Goal: Task Accomplishment & Management: Complete application form

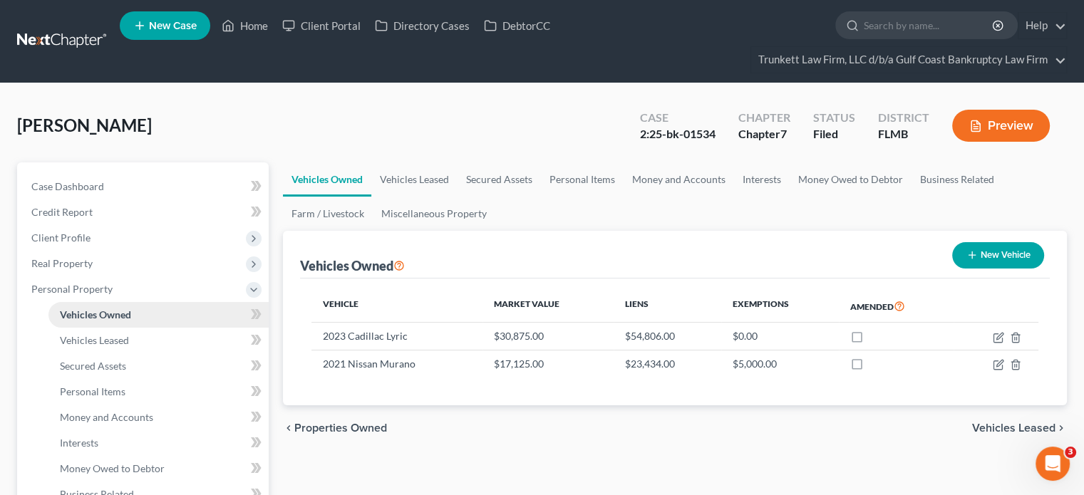
click at [150, 313] on link "Vehicles Owned" at bounding box center [158, 315] width 220 height 26
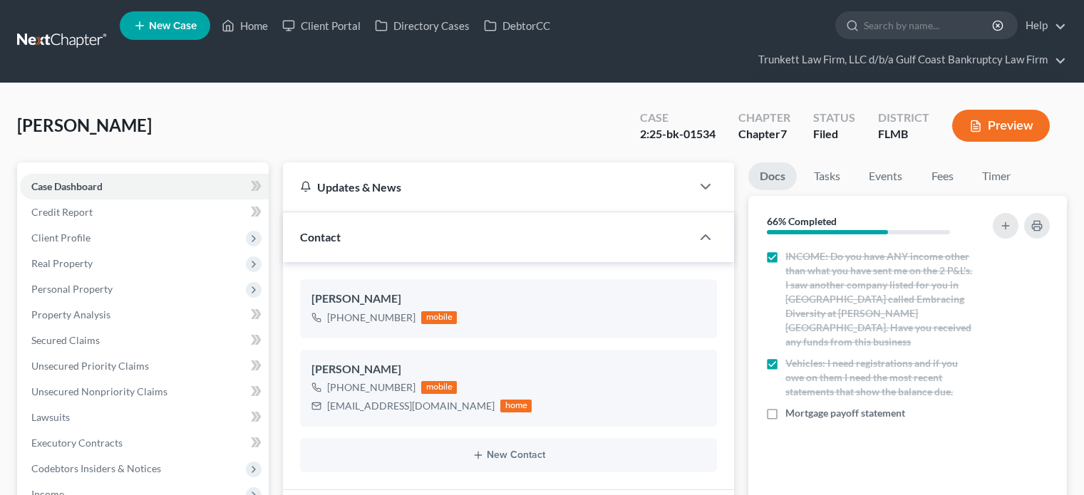
select select "0"
click at [1046, 408] on icon "button" at bounding box center [1044, 413] width 11 height 11
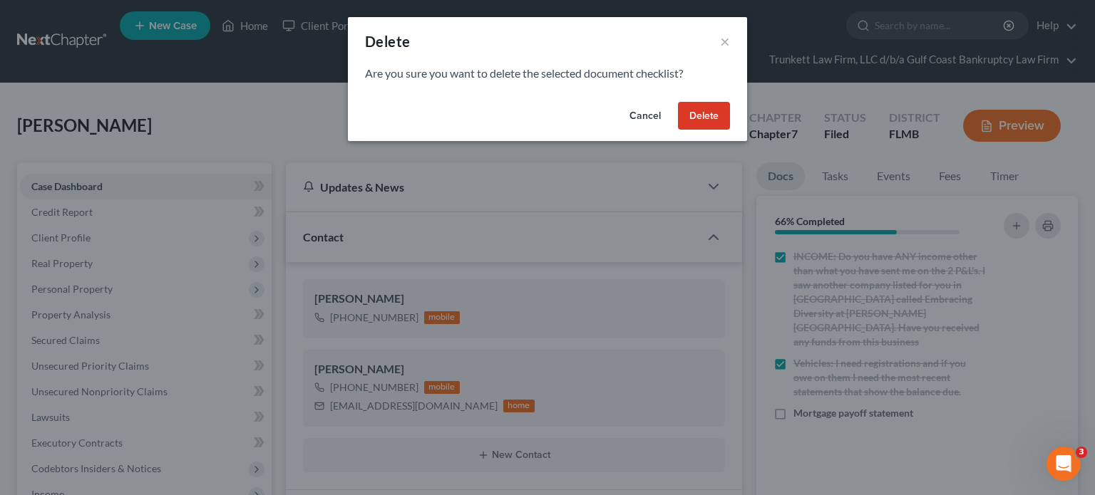
click at [723, 128] on button "Delete" at bounding box center [704, 116] width 52 height 29
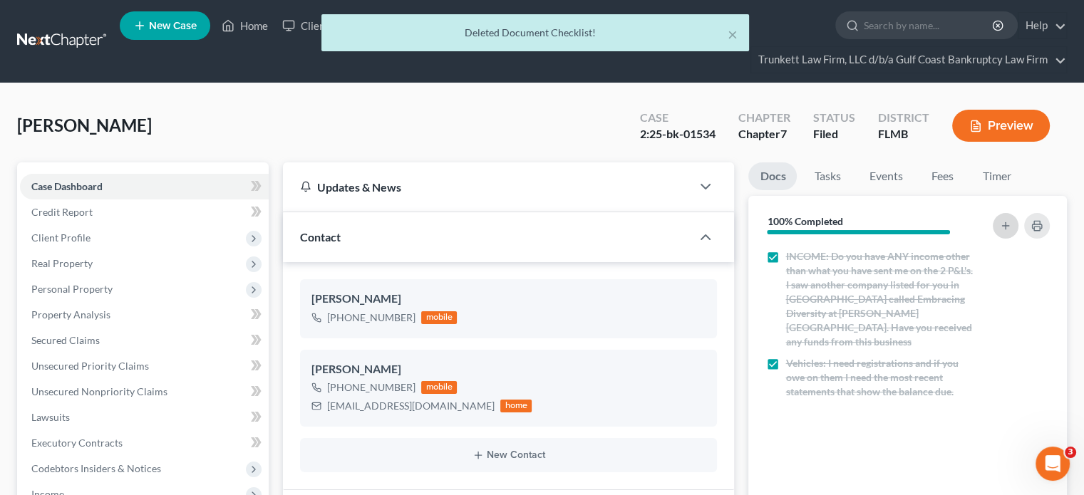
click at [1016, 220] on button "button" at bounding box center [1006, 226] width 26 height 26
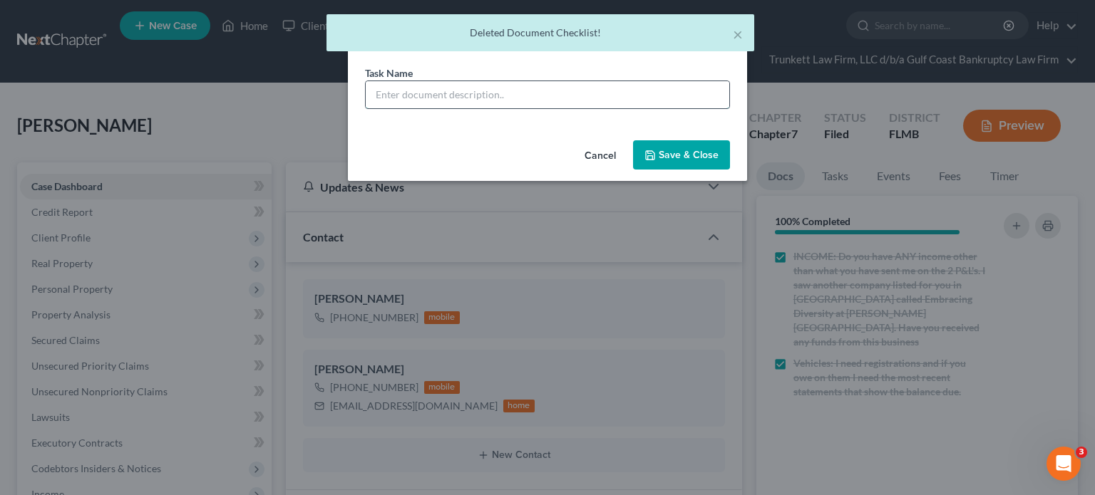
click at [528, 82] on input "text" at bounding box center [548, 94] width 364 height 27
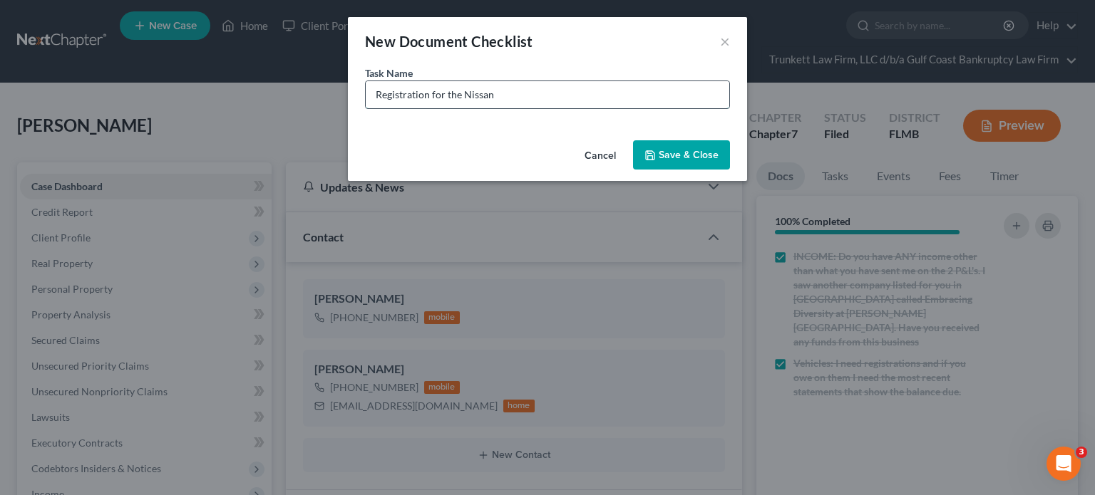
type input "Registration for the Nissan"
click at [650, 148] on button "Save & Close" at bounding box center [681, 155] width 97 height 30
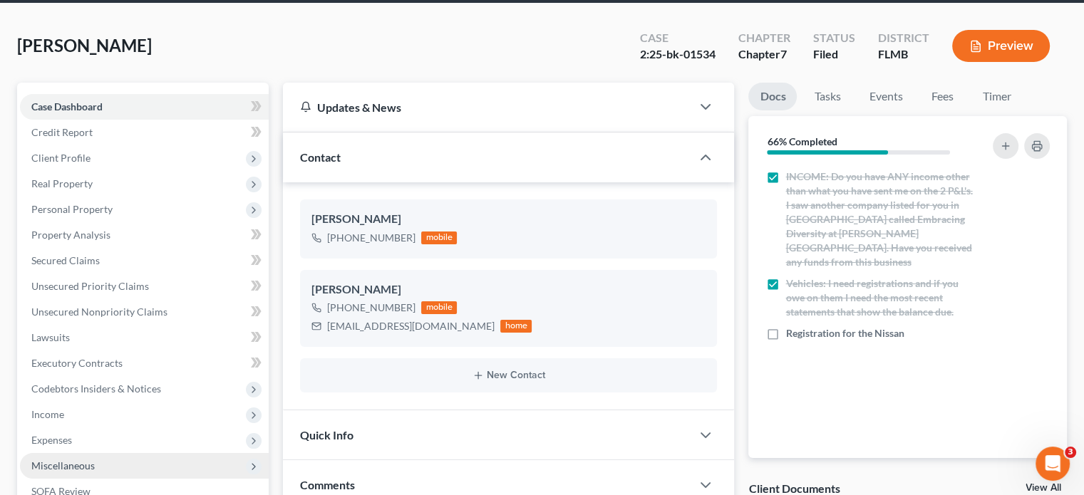
scroll to position [143, 0]
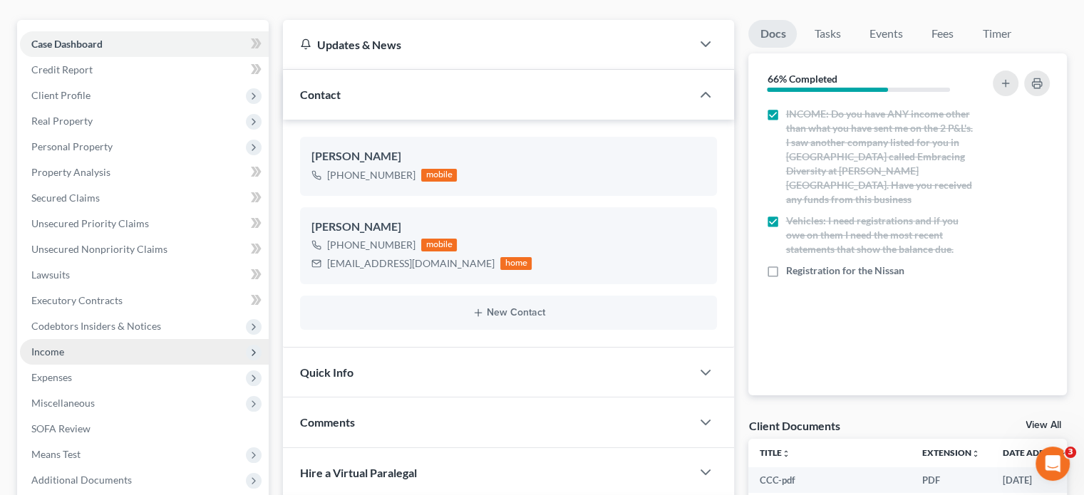
click at [97, 359] on span "Income" at bounding box center [144, 352] width 249 height 26
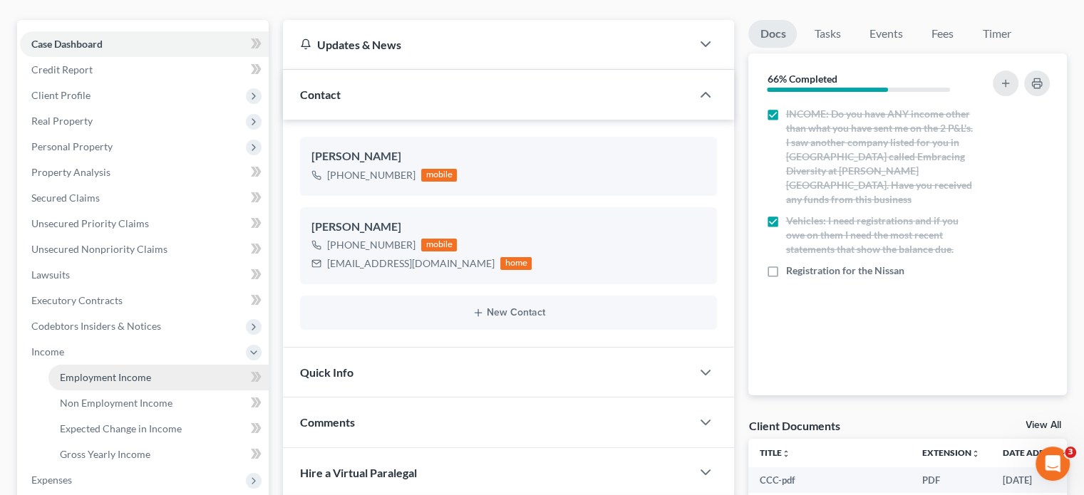
click at [103, 384] on link "Employment Income" at bounding box center [158, 378] width 220 height 26
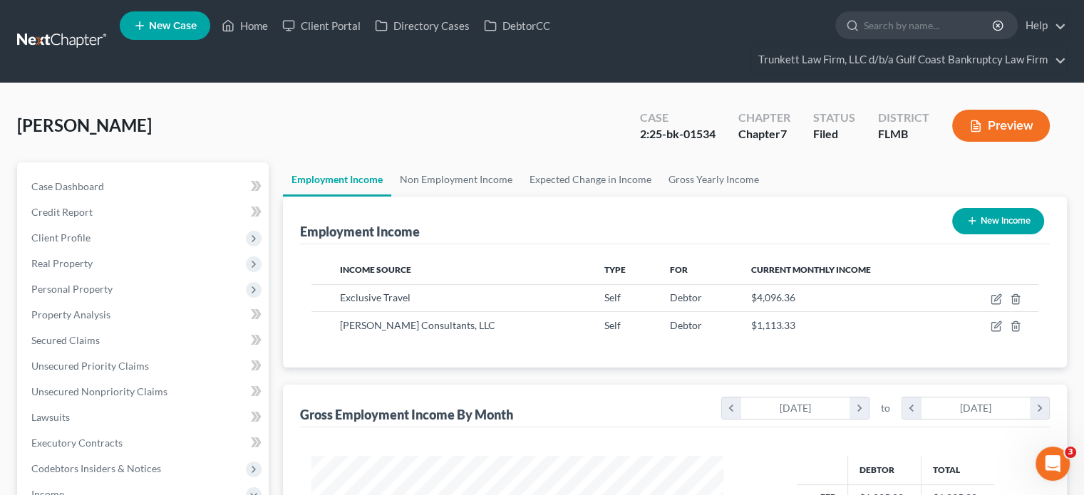
scroll to position [254, 440]
click at [456, 180] on link "Non Employment Income" at bounding box center [456, 180] width 130 height 34
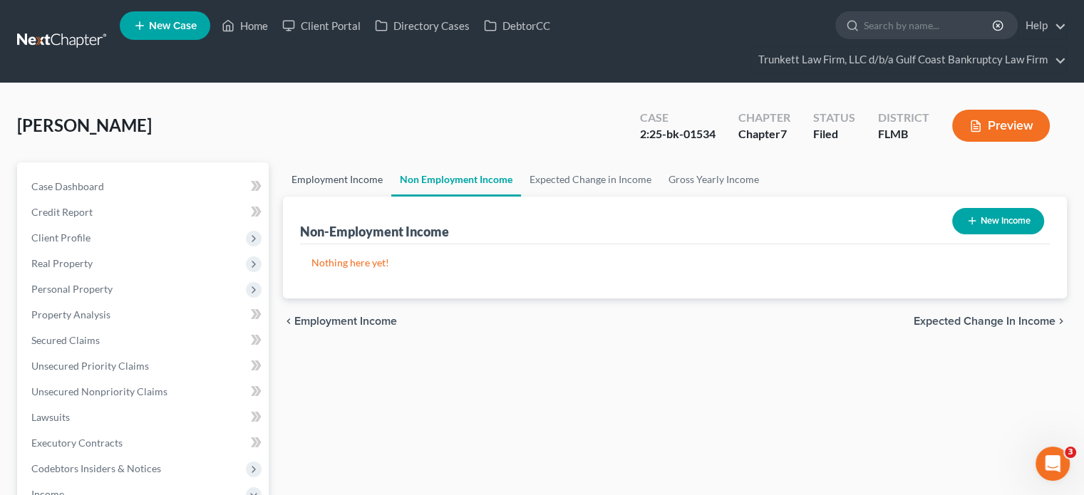
click at [342, 179] on link "Employment Income" at bounding box center [337, 180] width 108 height 34
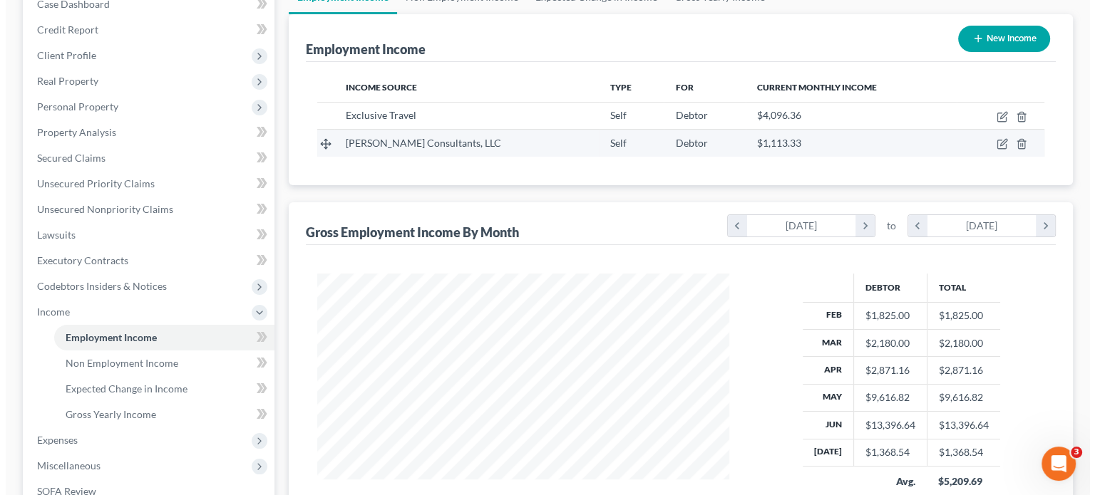
scroll to position [175, 0]
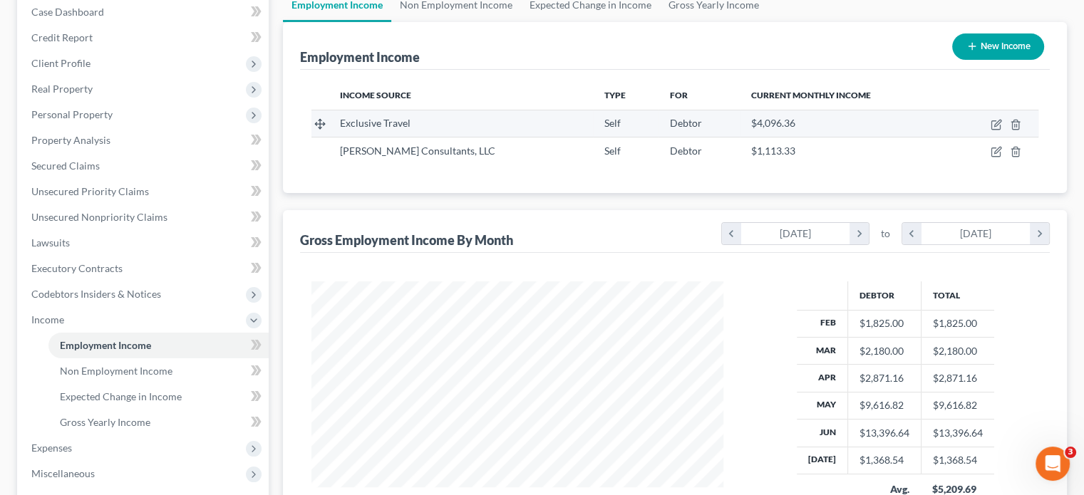
click at [413, 120] on div "Exclusive Travel" at bounding box center [461, 123] width 242 height 14
click at [997, 123] on icon "button" at bounding box center [996, 124] width 11 height 11
select select "1"
select select "9"
select select "0"
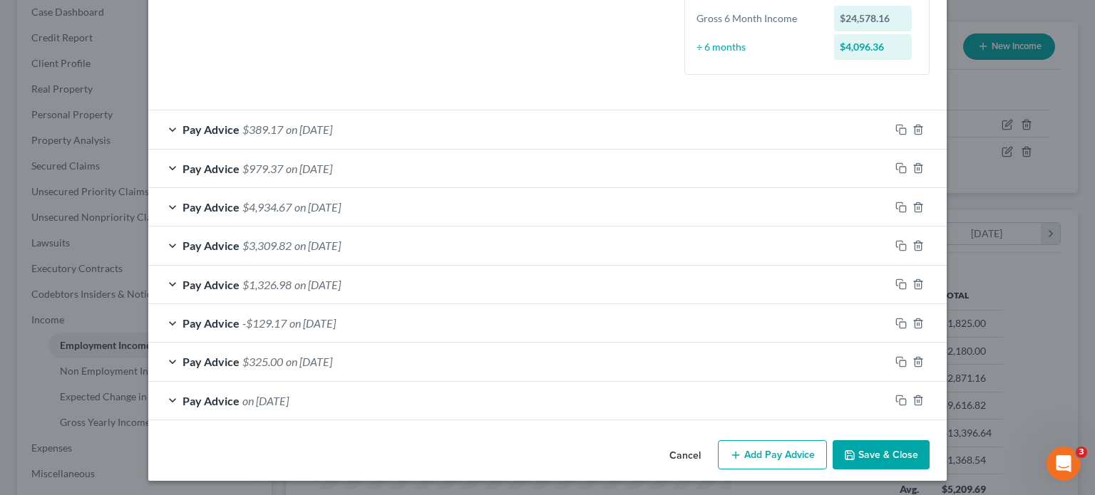
scroll to position [373, 0]
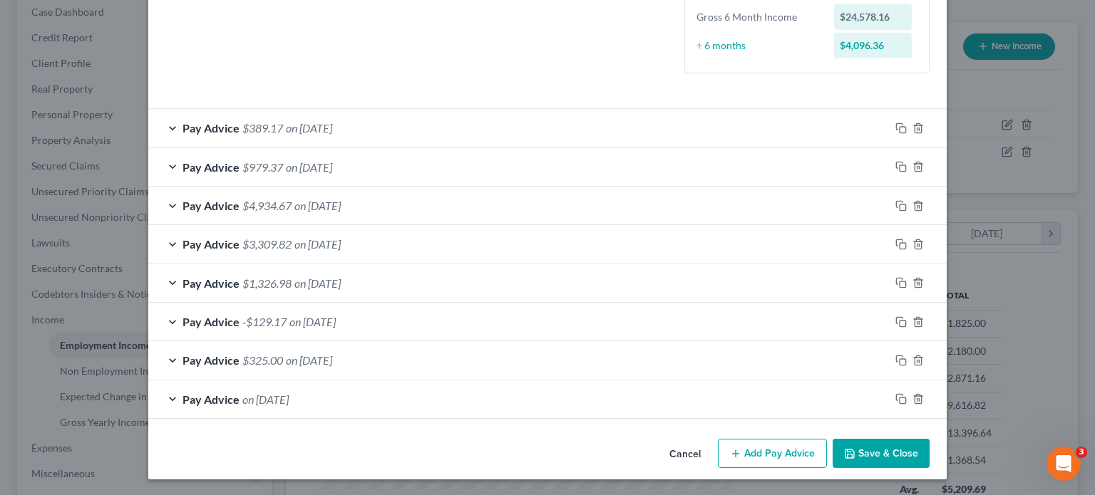
click at [274, 405] on div "Pay Advice on [DATE]" at bounding box center [518, 400] width 741 height 38
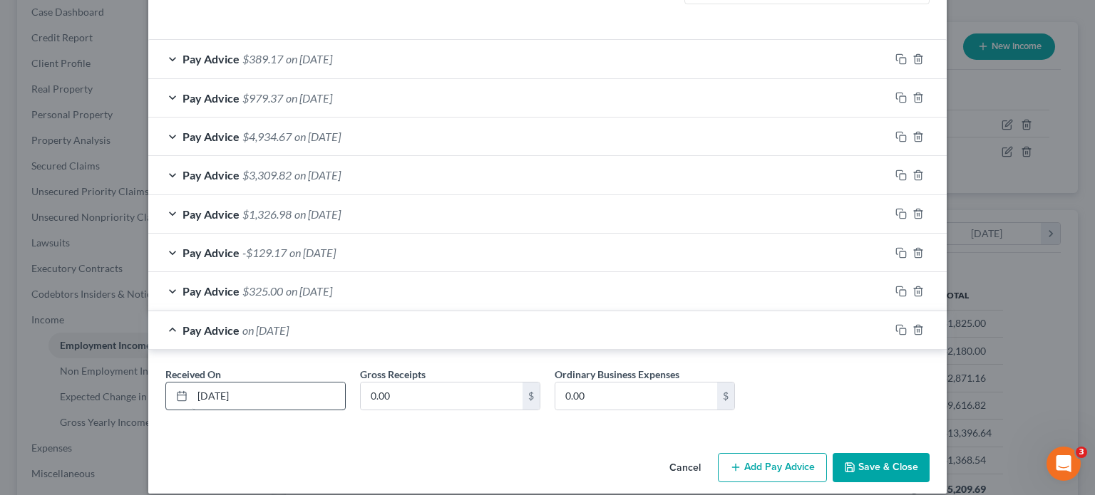
scroll to position [456, 0]
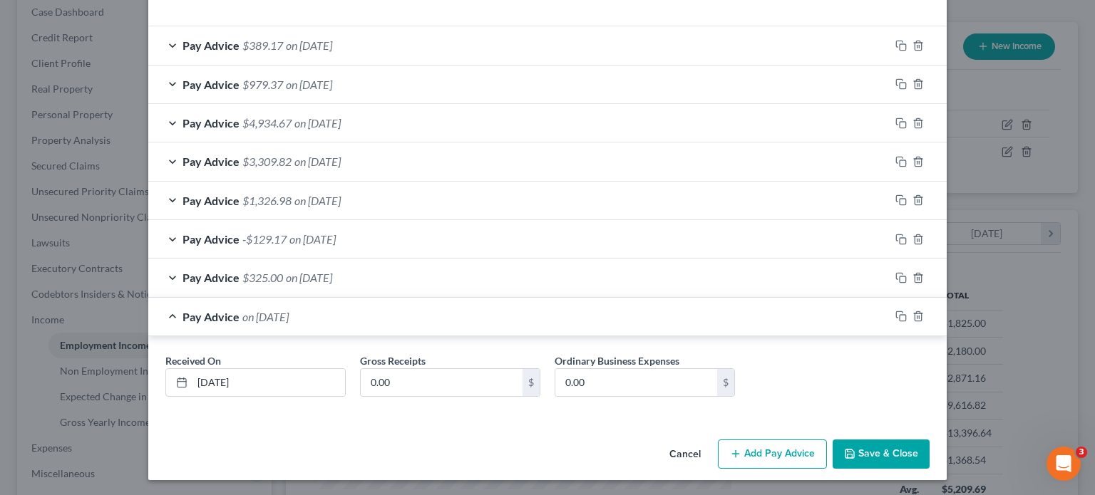
click at [416, 279] on div "Pay Advice $325.00 on [DATE]" at bounding box center [518, 278] width 741 height 38
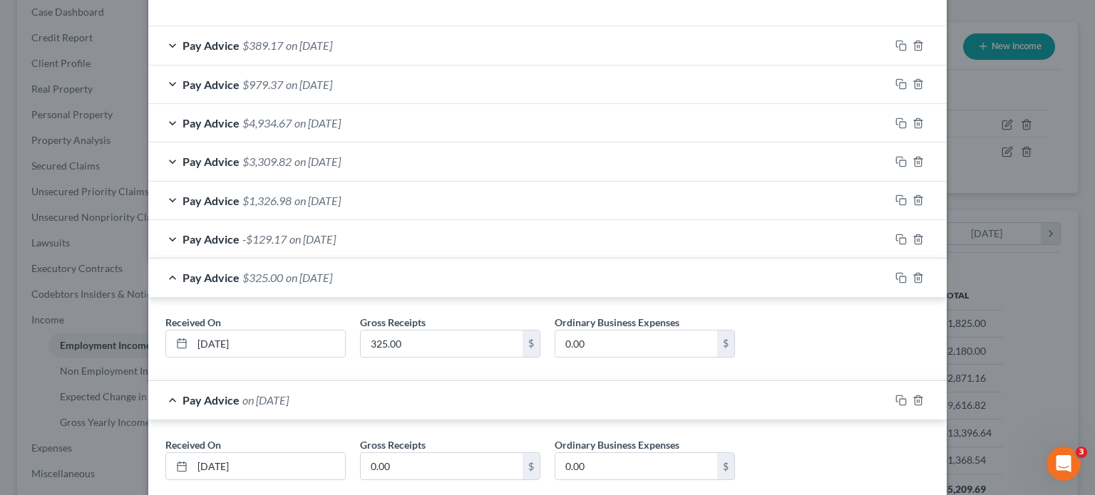
click at [367, 237] on div "Pay Advice -$129.17 on [DATE]" at bounding box center [518, 239] width 741 height 38
